Goal: Task Accomplishment & Management: Complete application form

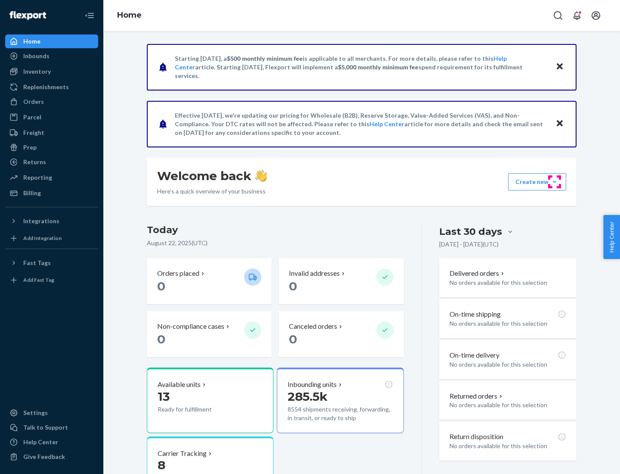
click at [555, 182] on button "Create new Create new inbound Create new order Create new product" at bounding box center [537, 181] width 58 height 17
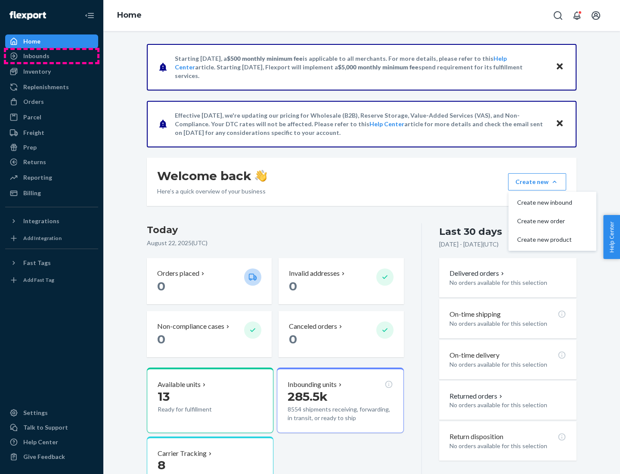
click at [52, 56] on div "Inbounds" at bounding box center [51, 56] width 91 height 12
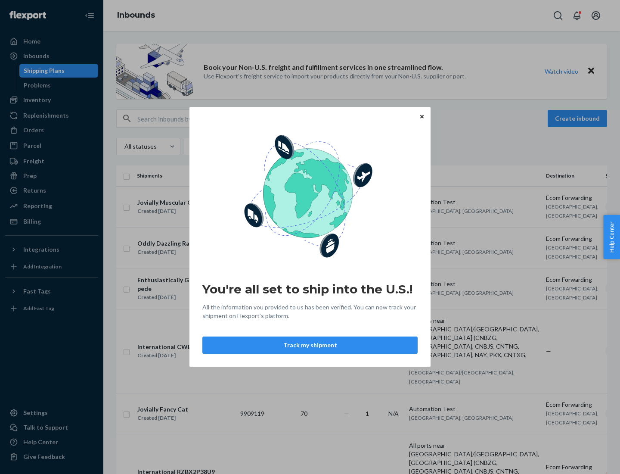
click at [310, 345] on button "Track my shipment" at bounding box center [309, 344] width 215 height 17
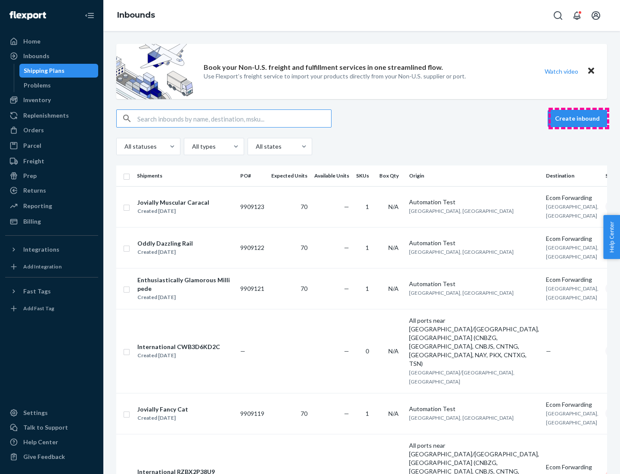
click at [579, 118] on button "Create inbound" at bounding box center [577, 118] width 59 height 17
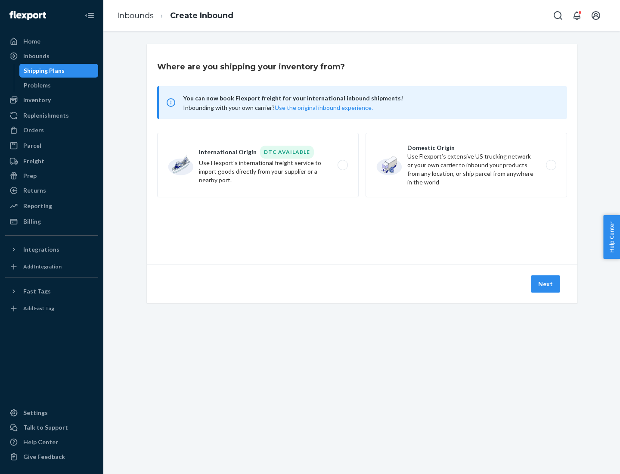
click at [258, 165] on label "International Origin DTC Available Use Flexport's international freight service…" at bounding box center [258, 165] width 202 height 65
click at [342, 165] on input "International Origin DTC Available Use Flexport's international freight service…" at bounding box center [345, 165] width 6 height 6
radio input "true"
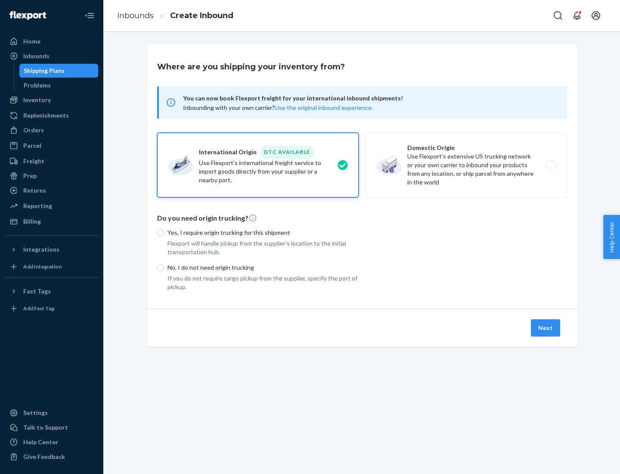
click at [263, 267] on p "No, I do not need origin trucking" at bounding box center [263, 267] width 191 height 9
click at [164, 267] on input "No, I do not need origin trucking" at bounding box center [160, 267] width 7 height 7
radio input "true"
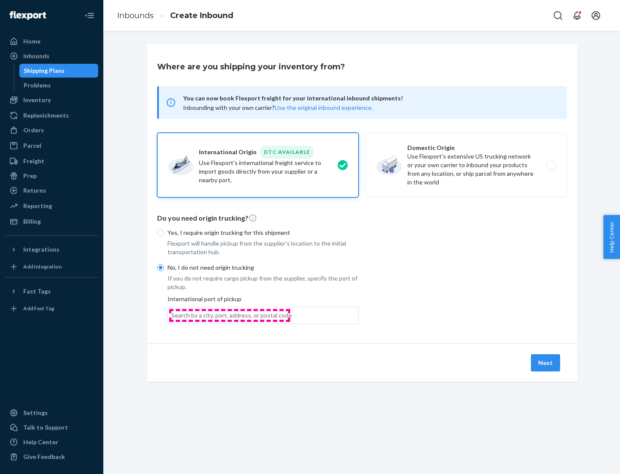
click at [230, 315] on div "Search by a city, port, address, or postal code" at bounding box center [231, 315] width 121 height 9
click at [172, 315] on input "Search by a city, port, address, or postal code" at bounding box center [171, 315] width 1 height 9
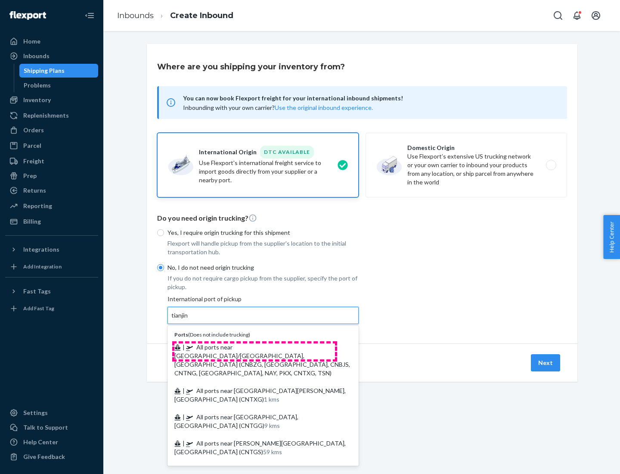
click at [255, 347] on span "| All ports near [GEOGRAPHIC_DATA]/[GEOGRAPHIC_DATA], [GEOGRAPHIC_DATA] (CNBZG,…" at bounding box center [262, 359] width 176 height 33
click at [189, 320] on input "tianjin" at bounding box center [180, 315] width 18 height 9
type input "All ports near [GEOGRAPHIC_DATA]/[GEOGRAPHIC_DATA], [GEOGRAPHIC_DATA] (CNBZG, […"
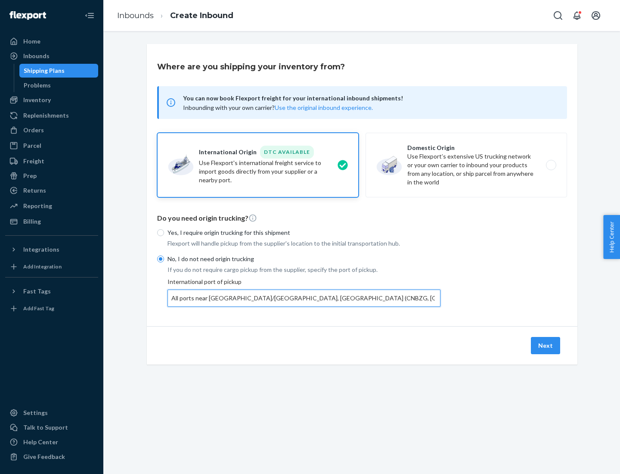
click at [546, 345] on button "Next" at bounding box center [545, 345] width 29 height 17
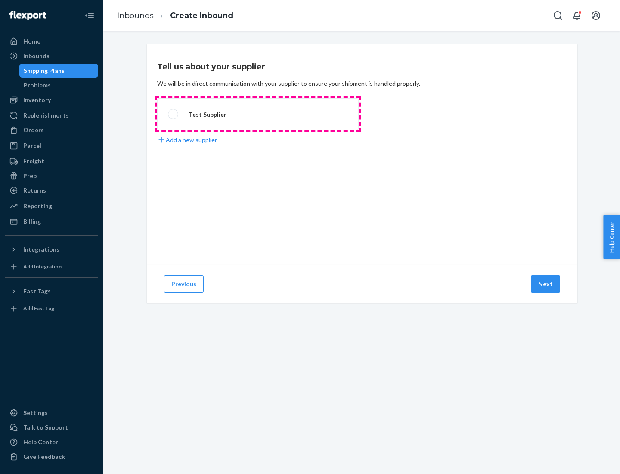
click at [258, 114] on label "Test Supplier" at bounding box center [258, 114] width 202 height 32
click at [174, 114] on input "Test Supplier" at bounding box center [171, 115] width 6 height 6
radio input "true"
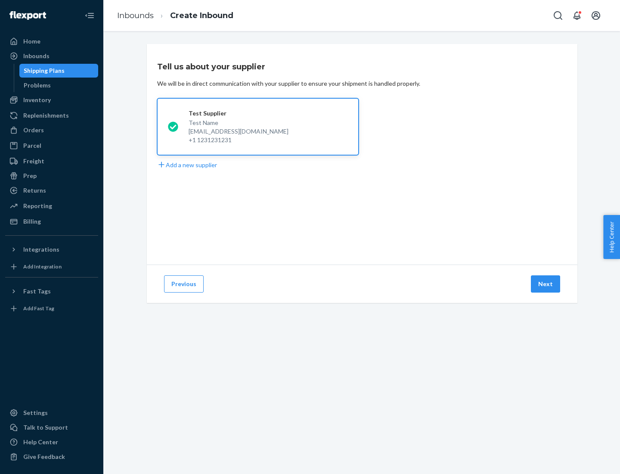
click at [546, 284] on button "Next" at bounding box center [545, 283] width 29 height 17
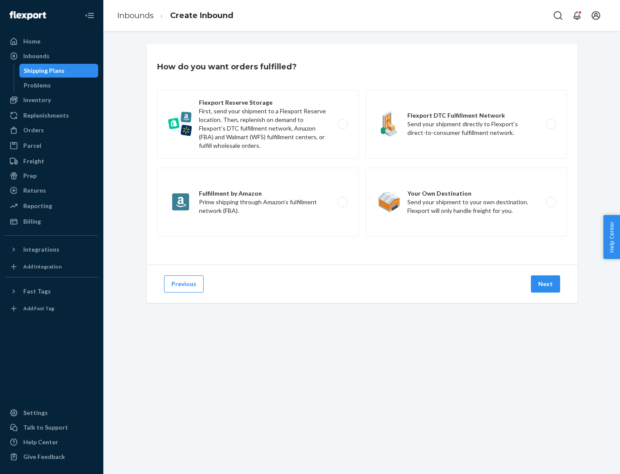
click at [258, 124] on label "Flexport Reserve Storage First, send your shipment to a Flexport Reserve locati…" at bounding box center [258, 124] width 202 height 69
click at [342, 124] on input "Flexport Reserve Storage First, send your shipment to a Flexport Reserve locati…" at bounding box center [345, 124] width 6 height 6
radio input "true"
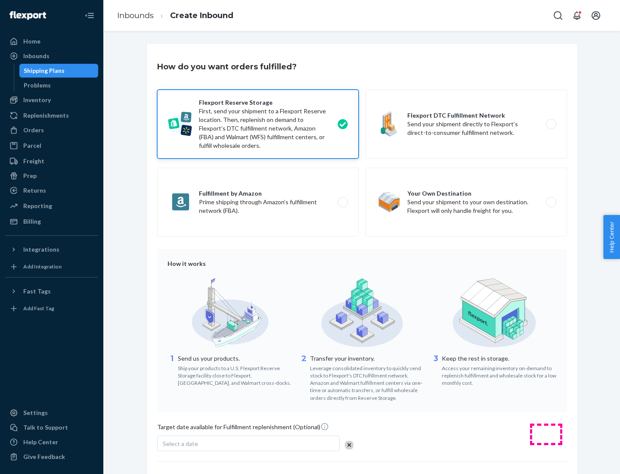
scroll to position [71, 0]
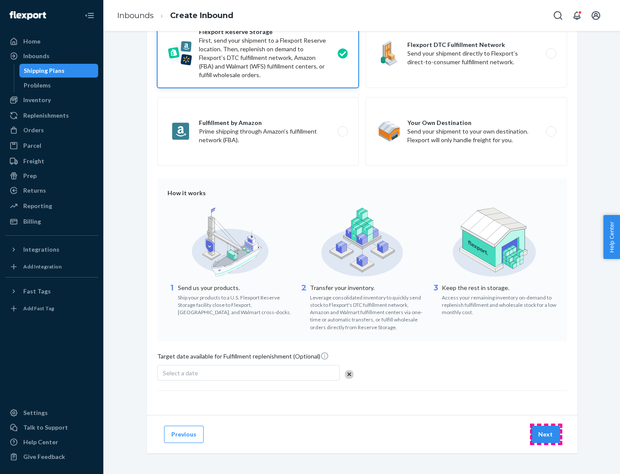
click at [546, 434] on button "Next" at bounding box center [545, 434] width 29 height 17
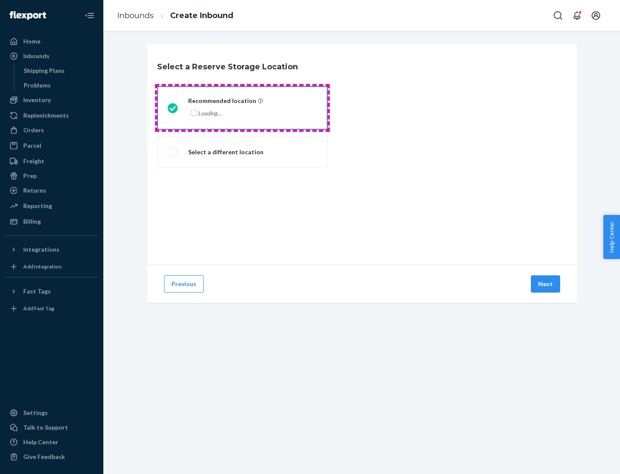
click at [242, 108] on div "Loading..." at bounding box center [224, 113] width 73 height 12
click at [173, 108] on input "Recommended location Loading..." at bounding box center [171, 108] width 6 height 6
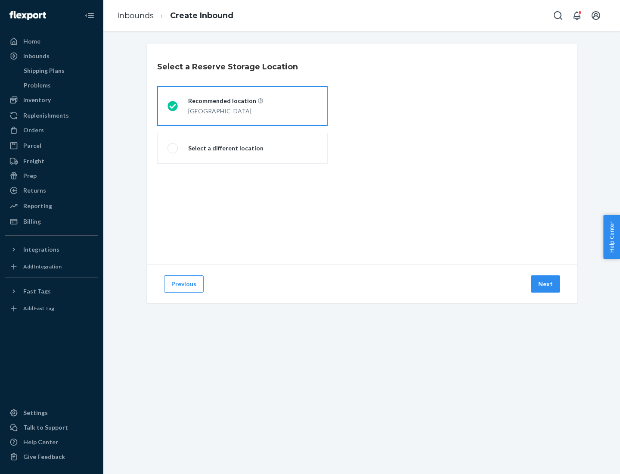
click at [546, 284] on button "Next" at bounding box center [545, 283] width 29 height 17
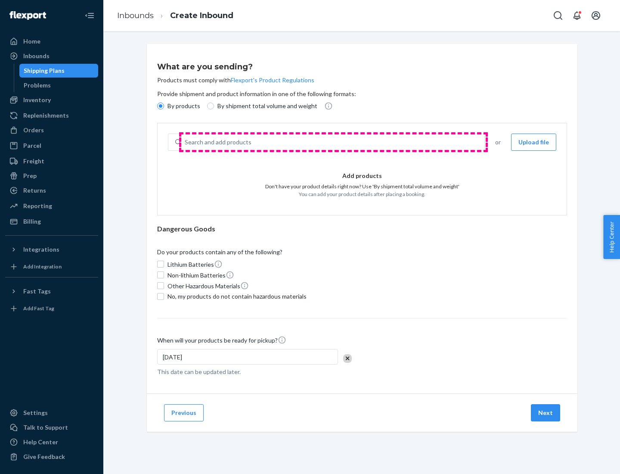
click at [333, 142] on div "Search and add products" at bounding box center [332, 142] width 303 height 16
click at [186, 142] on input "Search and add products" at bounding box center [185, 142] width 1 height 9
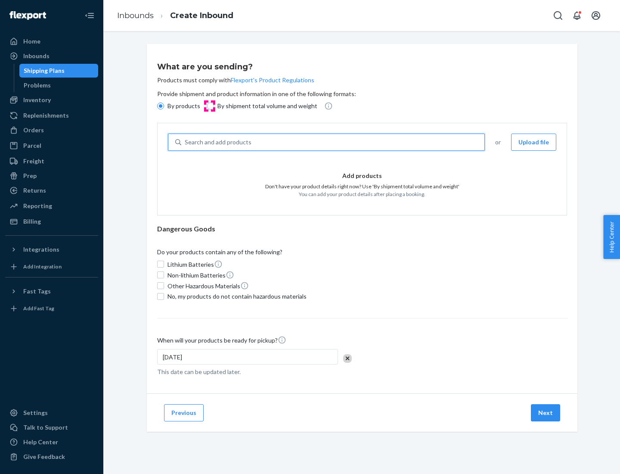
click at [209, 106] on input "By shipment total volume and weight" at bounding box center [210, 106] width 7 height 7
radio input "true"
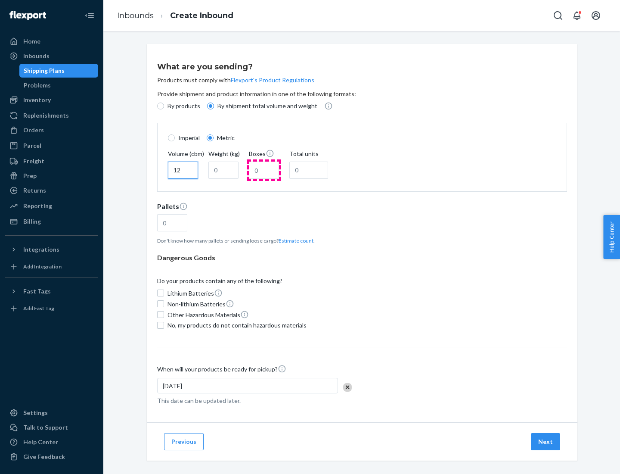
type input "12"
type input "22"
type input "222"
type input "121"
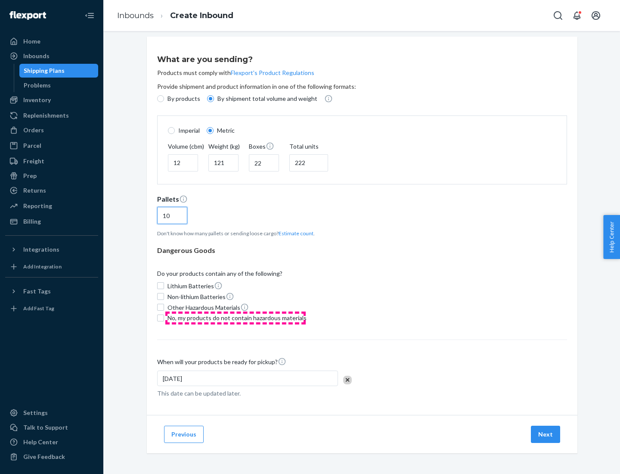
type input "10"
click at [236, 317] on span "No, my products do not contain hazardous materials" at bounding box center [237, 318] width 139 height 9
click at [164, 317] on input "No, my products do not contain hazardous materials" at bounding box center [160, 317] width 7 height 7
checkbox input "true"
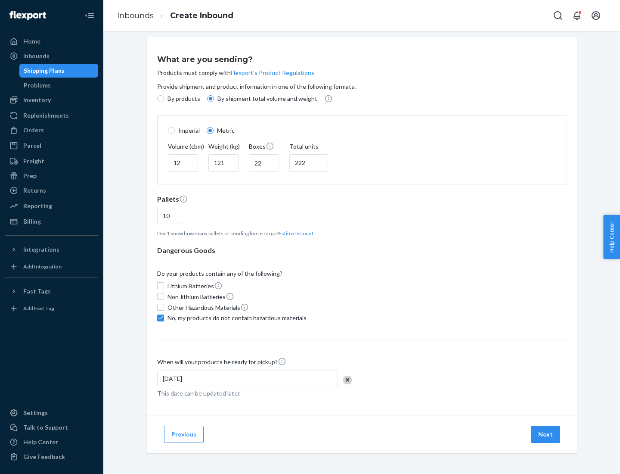
click at [546, 434] on button "Next" at bounding box center [545, 434] width 29 height 17
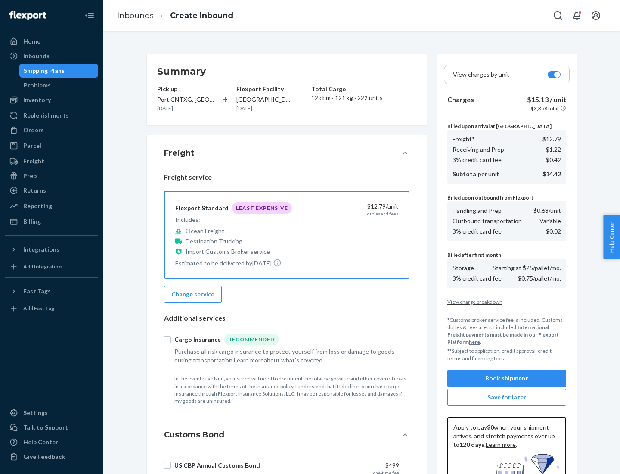
scroll to position [126, 0]
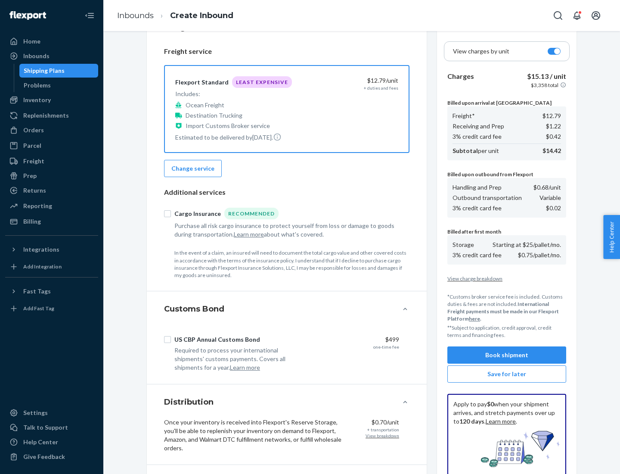
click at [507, 355] on button "Book shipment" at bounding box center [507, 354] width 119 height 17
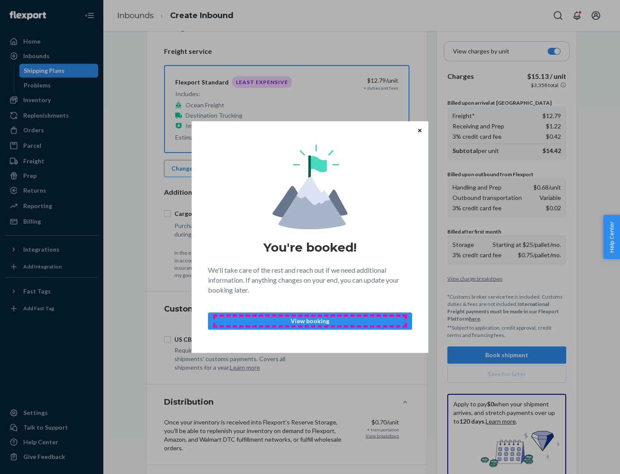
click at [310, 320] on p "View booking" at bounding box center [310, 321] width 190 height 9
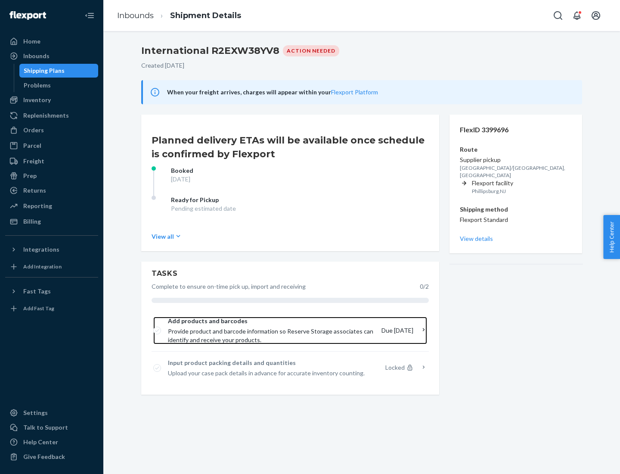
click at [272, 330] on span "Provide product and barcode information so Reserve Storage associates can ident…" at bounding box center [271, 335] width 207 height 17
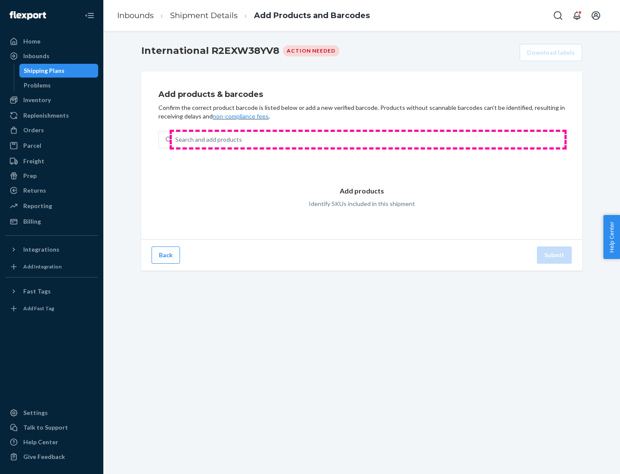
click at [368, 140] on div "Search and add products" at bounding box center [368, 140] width 393 height 16
click at [176, 140] on input "Search and add products" at bounding box center [175, 139] width 1 height 9
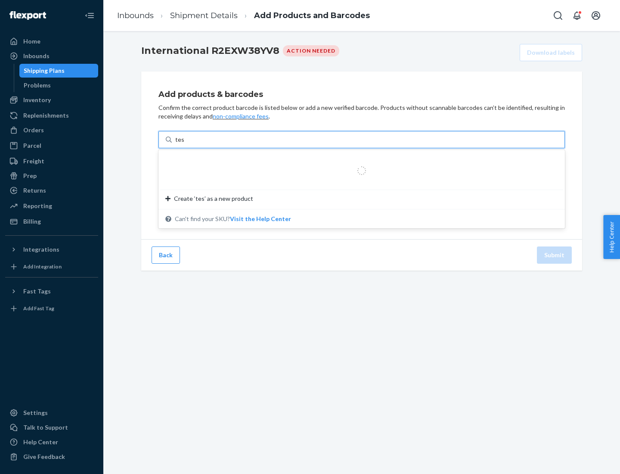
type input "test"
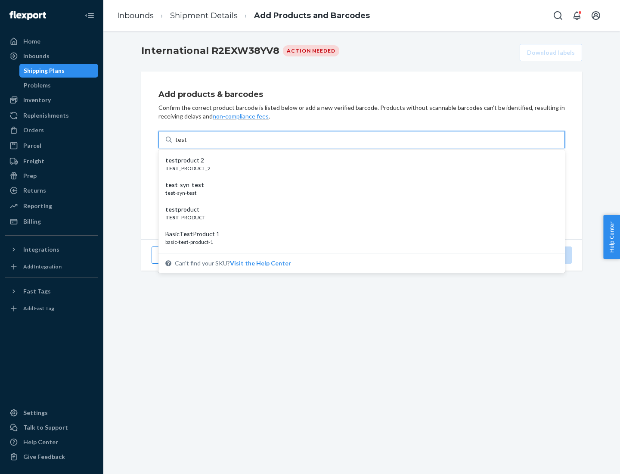
scroll to position [32, 0]
click at [358, 202] on div "Basic Test Product 1" at bounding box center [358, 201] width 386 height 9
click at [187, 144] on input "test" at bounding box center [180, 139] width 11 height 9
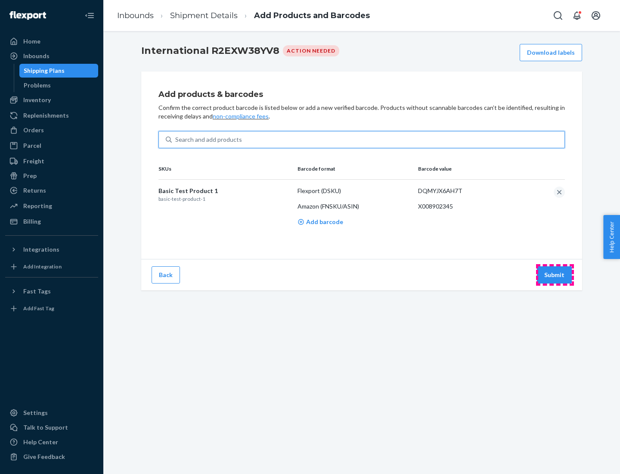
click at [555, 274] on button "Submit" at bounding box center [554, 274] width 35 height 17
